Goal: Find specific page/section: Find specific page/section

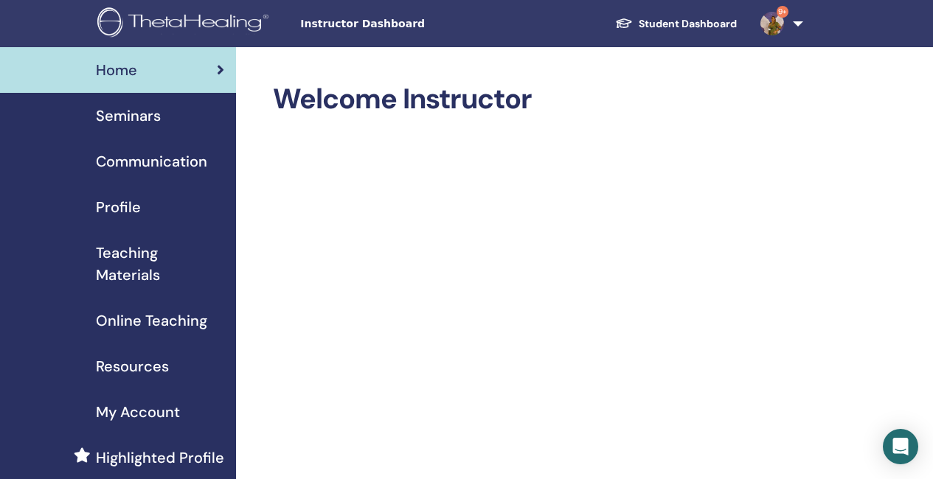
click at [796, 24] on link "9+" at bounding box center [778, 23] width 60 height 47
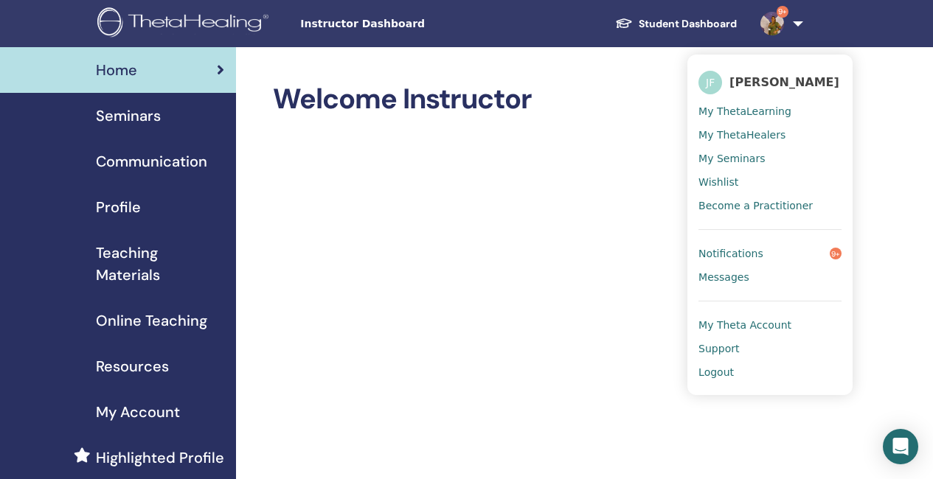
click at [738, 249] on span "Notifications" at bounding box center [730, 253] width 65 height 13
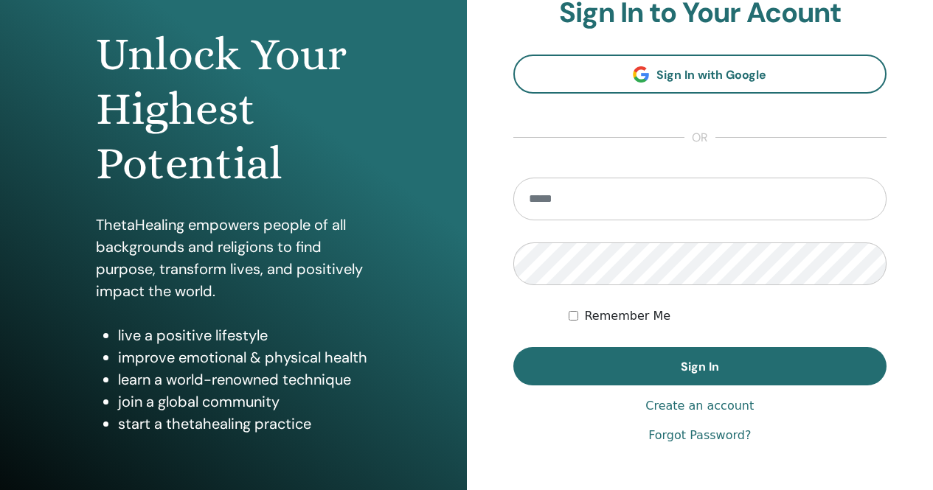
scroll to position [147, 0]
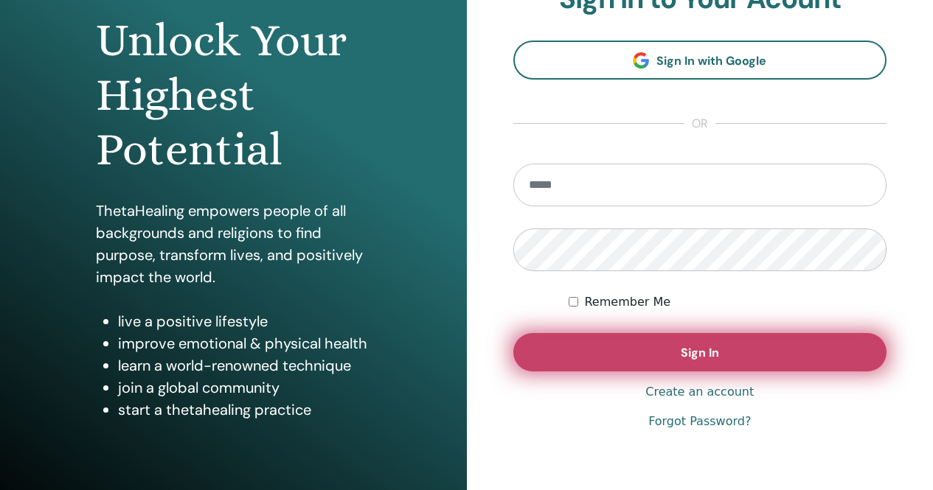
type input "**********"
click at [661, 354] on button "Sign In" at bounding box center [700, 352] width 374 height 38
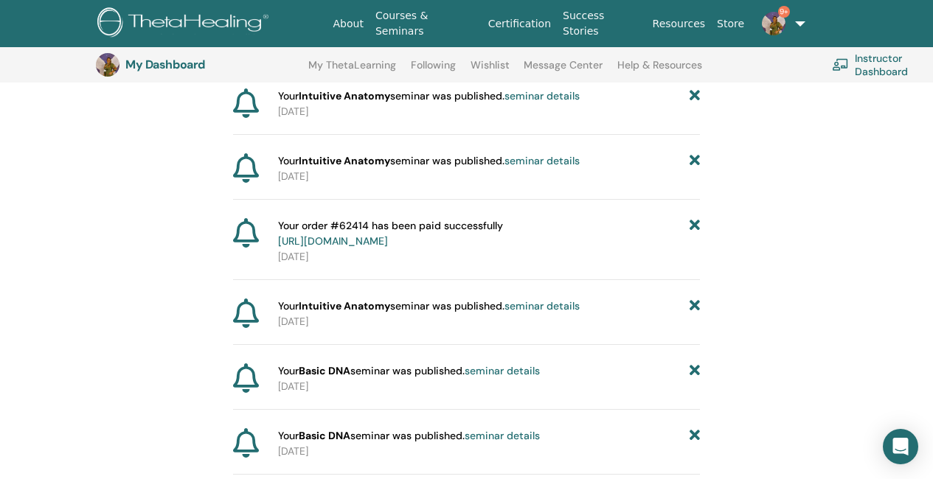
scroll to position [183, 0]
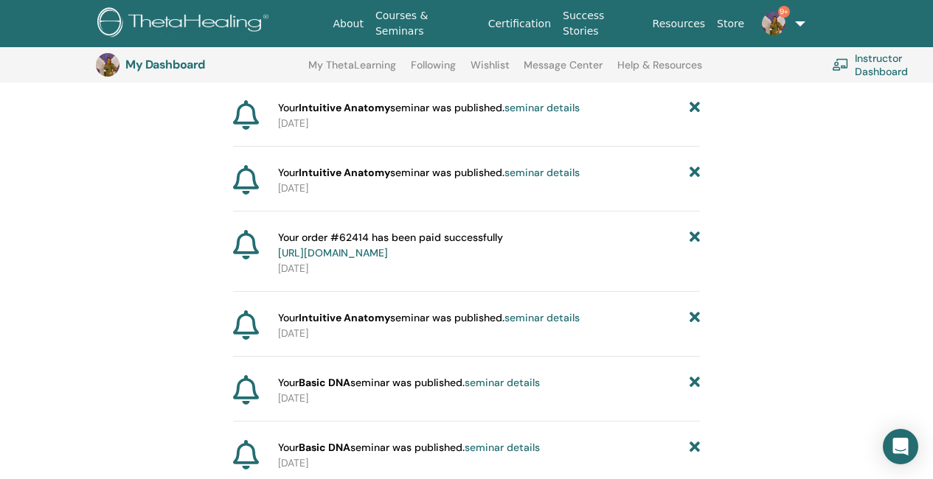
click at [788, 21] on span "9+" at bounding box center [773, 23] width 35 height 12
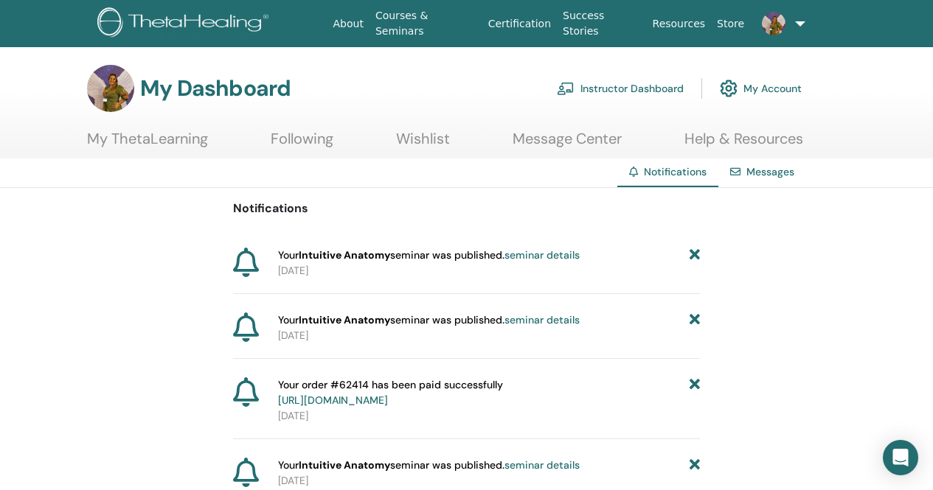
click at [607, 86] on link "Instructor Dashboard" at bounding box center [620, 88] width 127 height 32
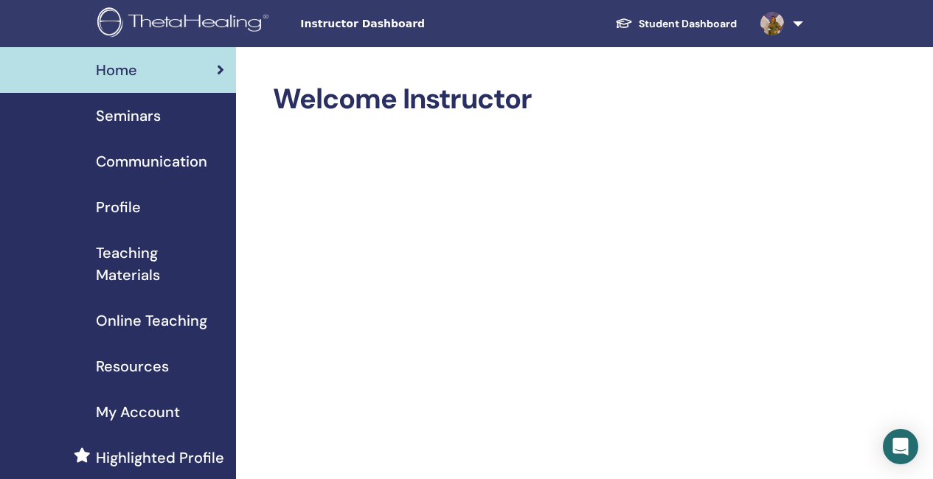
click at [141, 114] on span "Seminars" at bounding box center [128, 116] width 65 height 22
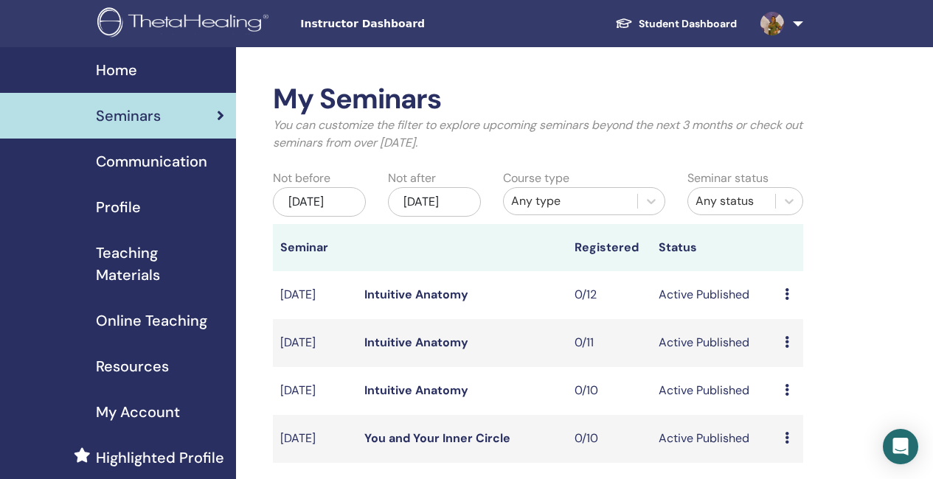
scroll to position [74, 0]
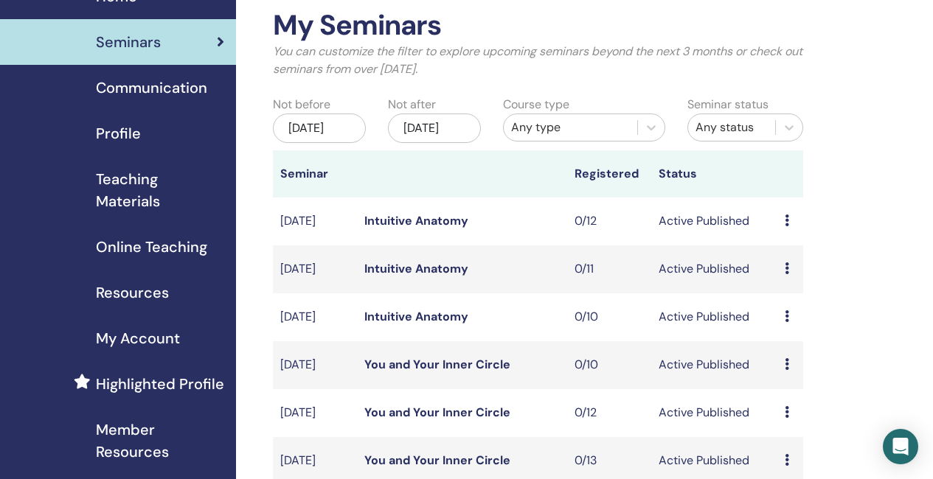
click at [416, 229] on link "Intuitive Anatomy" at bounding box center [416, 220] width 104 height 15
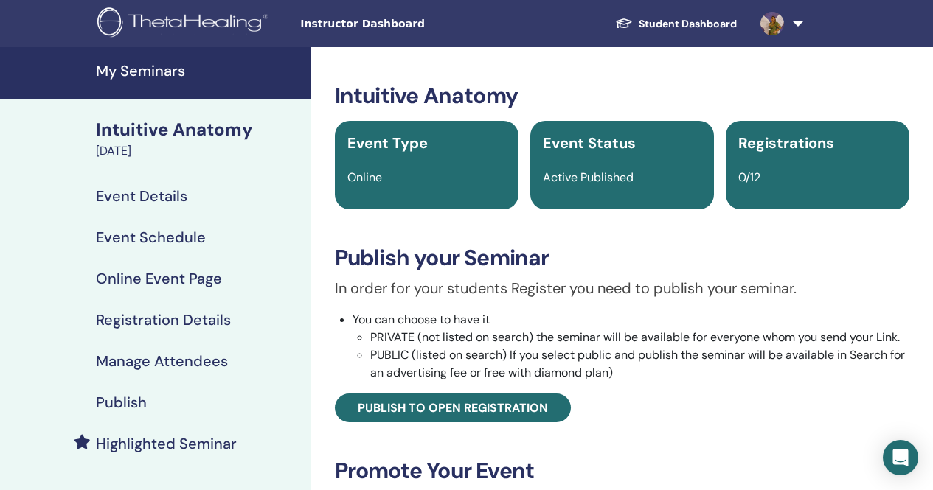
click at [152, 442] on h4 "Highlighted Seminar" at bounding box center [166, 444] width 141 height 18
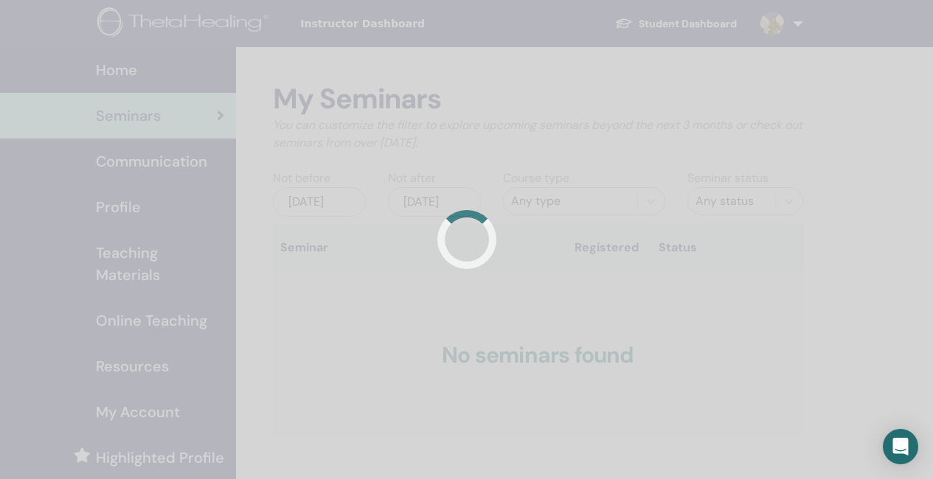
scroll to position [72, 0]
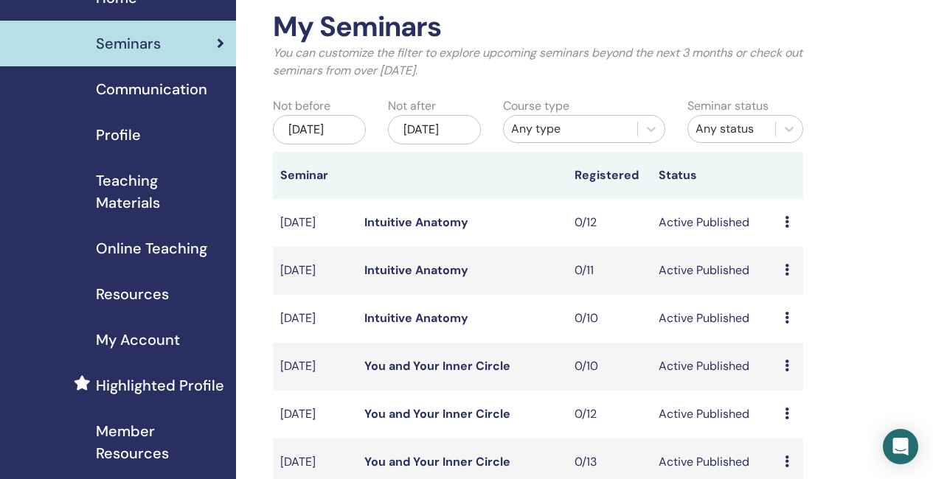
click at [427, 278] on link "Intuitive Anatomy" at bounding box center [416, 269] width 104 height 15
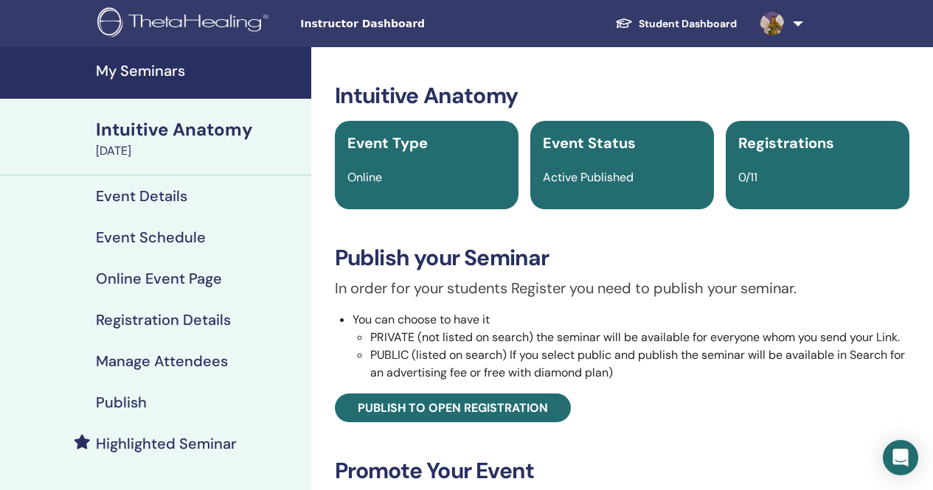
click at [144, 440] on h4 "Highlighted Seminar" at bounding box center [166, 444] width 141 height 18
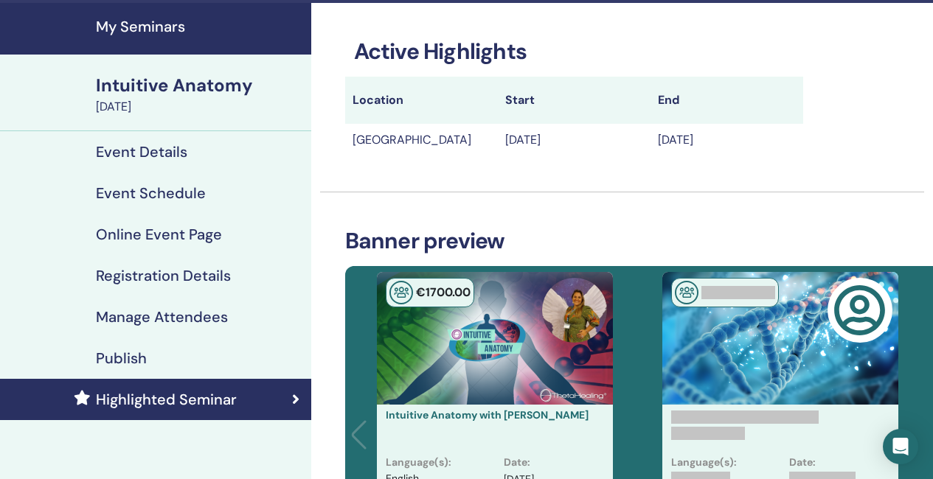
scroll to position [74, 0]
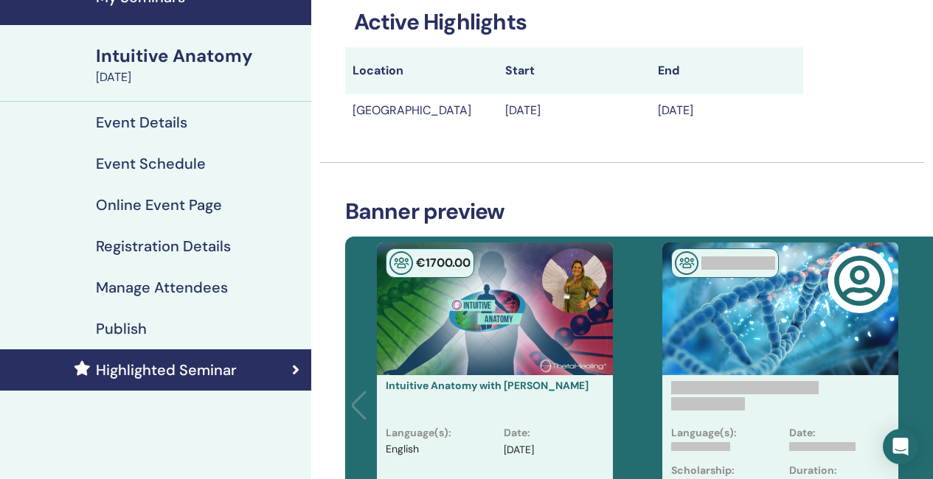
click at [146, 157] on h4 "Event Schedule" at bounding box center [151, 164] width 110 height 18
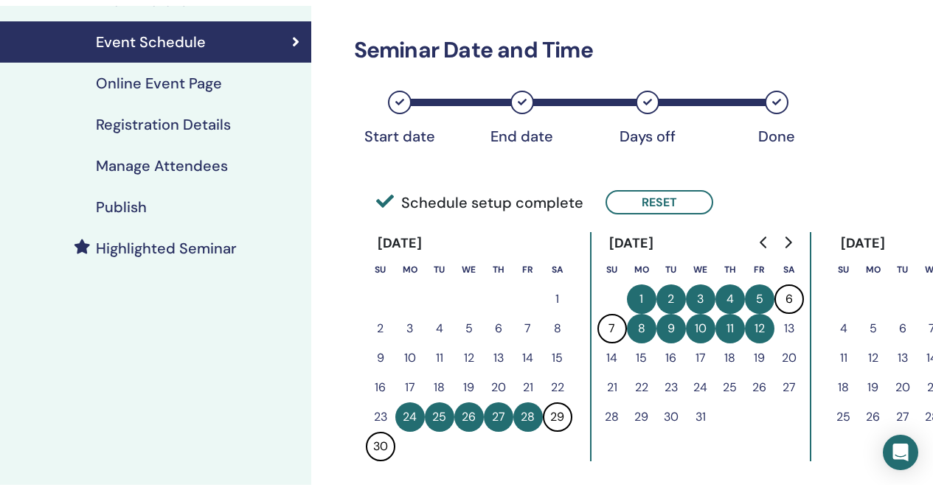
scroll to position [221, 0]
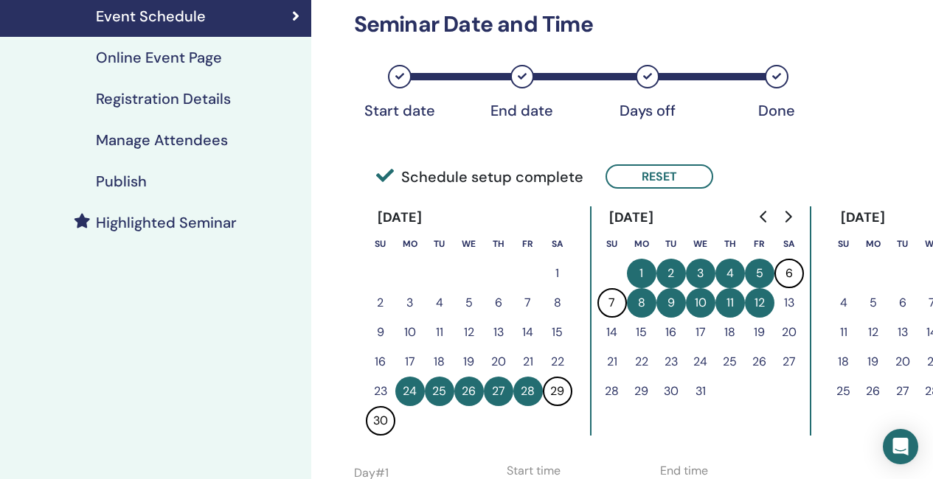
click at [209, 102] on h4 "Registration Details" at bounding box center [163, 99] width 135 height 18
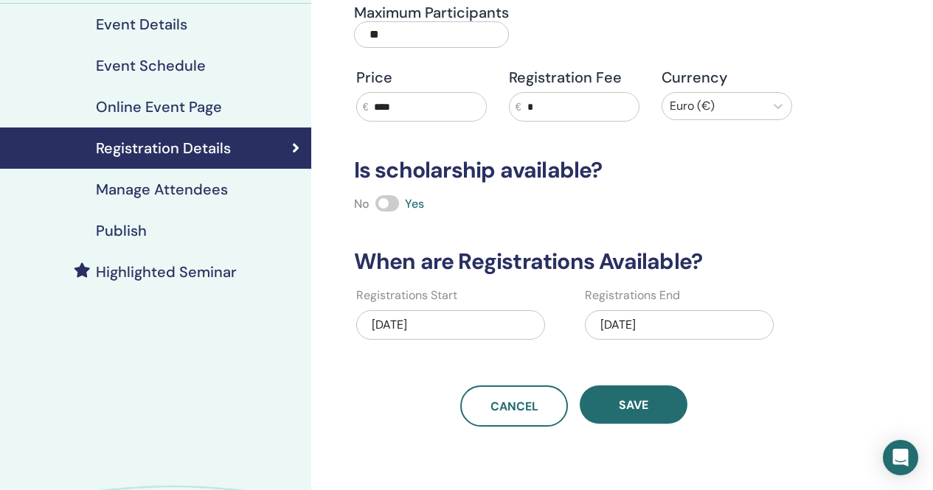
scroll to position [147, 0]
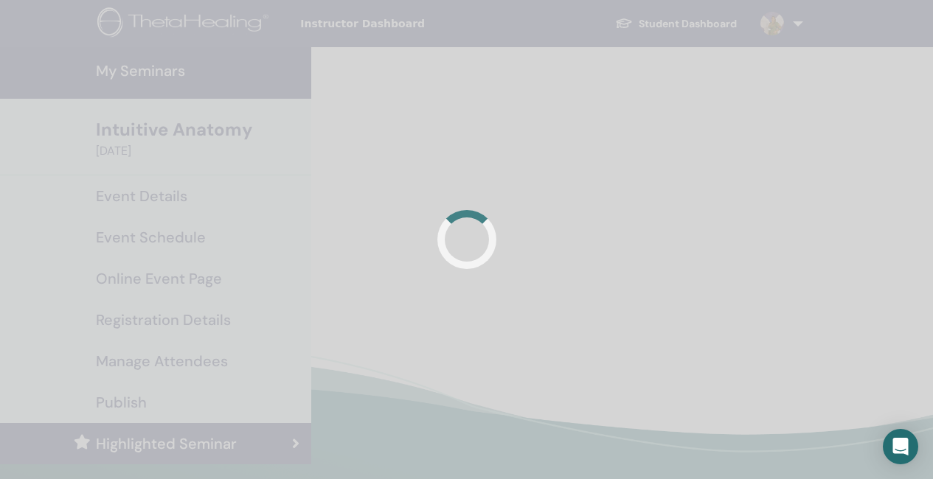
scroll to position [74, 0]
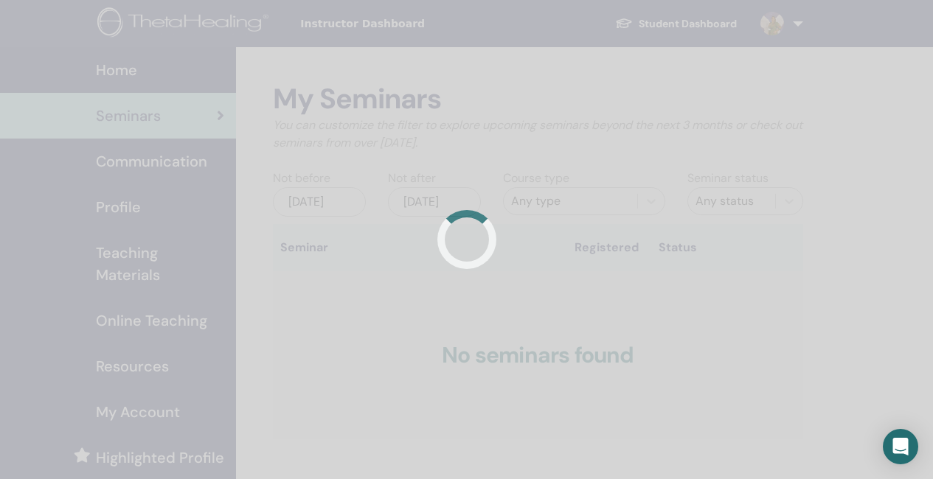
scroll to position [71, 0]
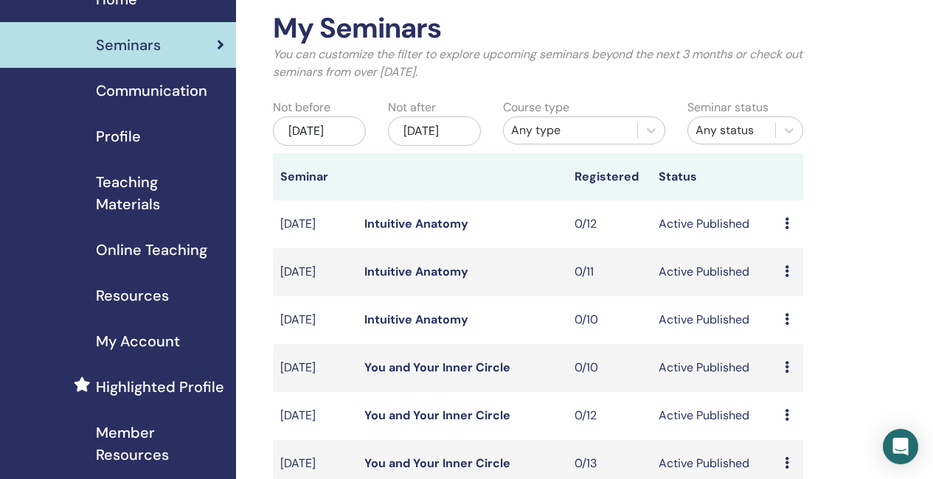
click at [455, 327] on link "Intuitive Anatomy" at bounding box center [416, 319] width 104 height 15
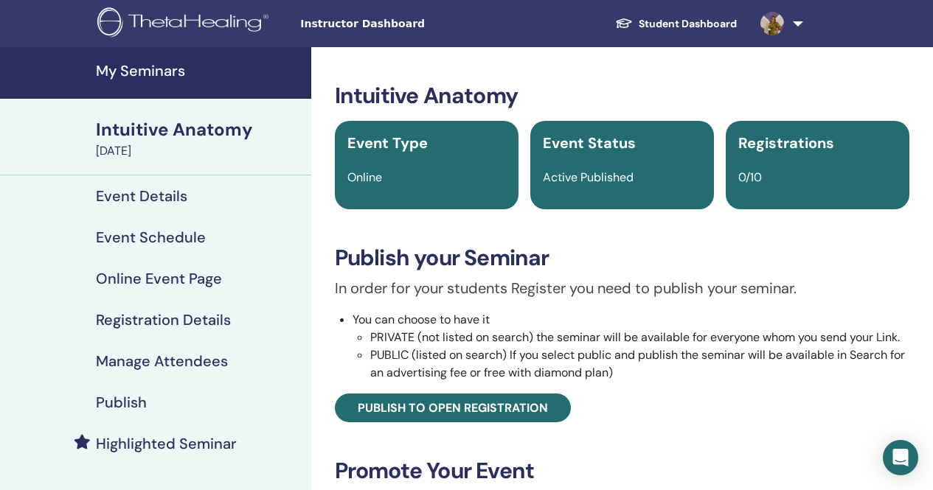
click at [162, 448] on h4 "Highlighted Seminar" at bounding box center [166, 444] width 141 height 18
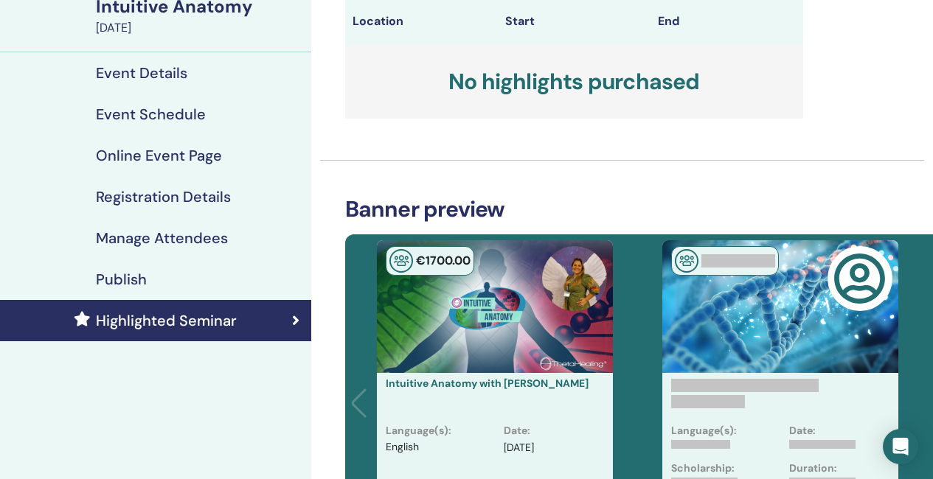
scroll to position [74, 0]
